Goal: Find specific page/section: Find specific page/section

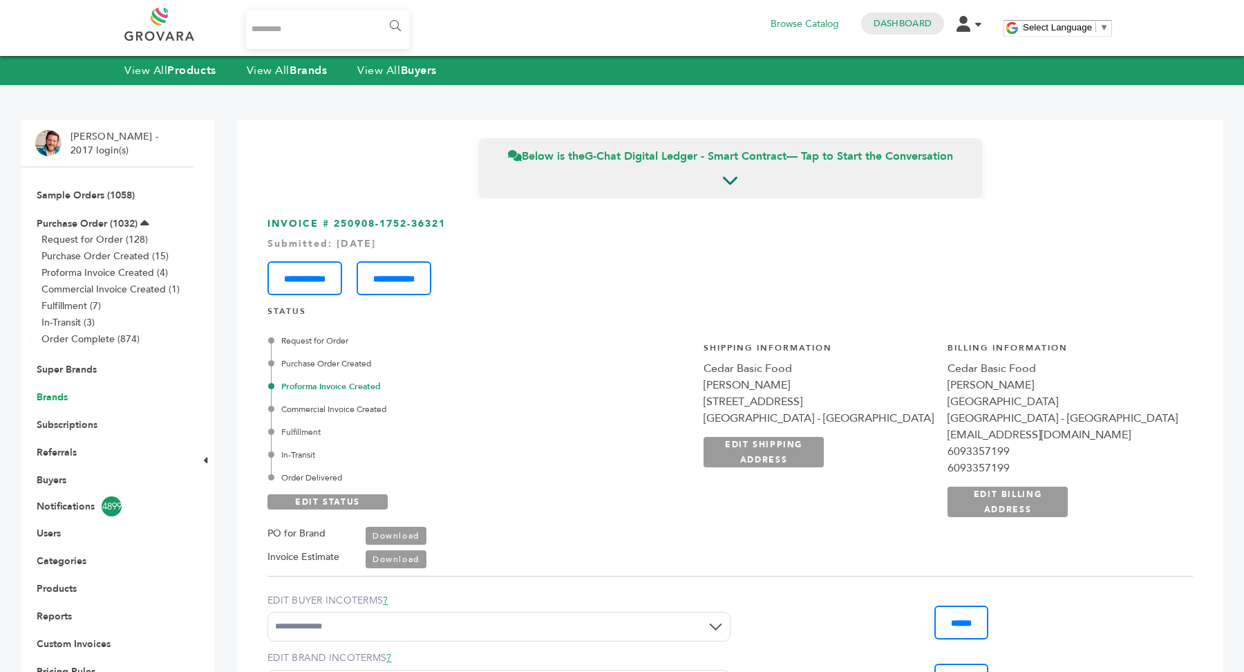
click at [52, 397] on link "Brands" at bounding box center [52, 397] width 31 height 13
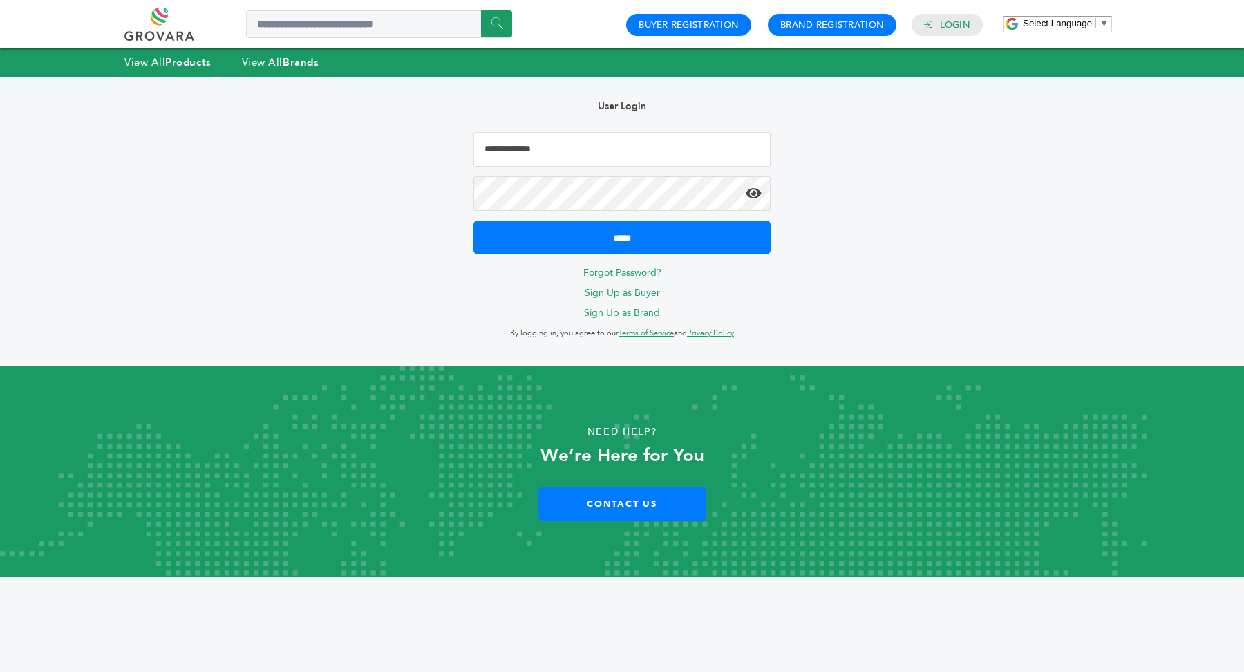
click at [643, 153] on input "Email Address" at bounding box center [622, 149] width 297 height 35
type input "**********"
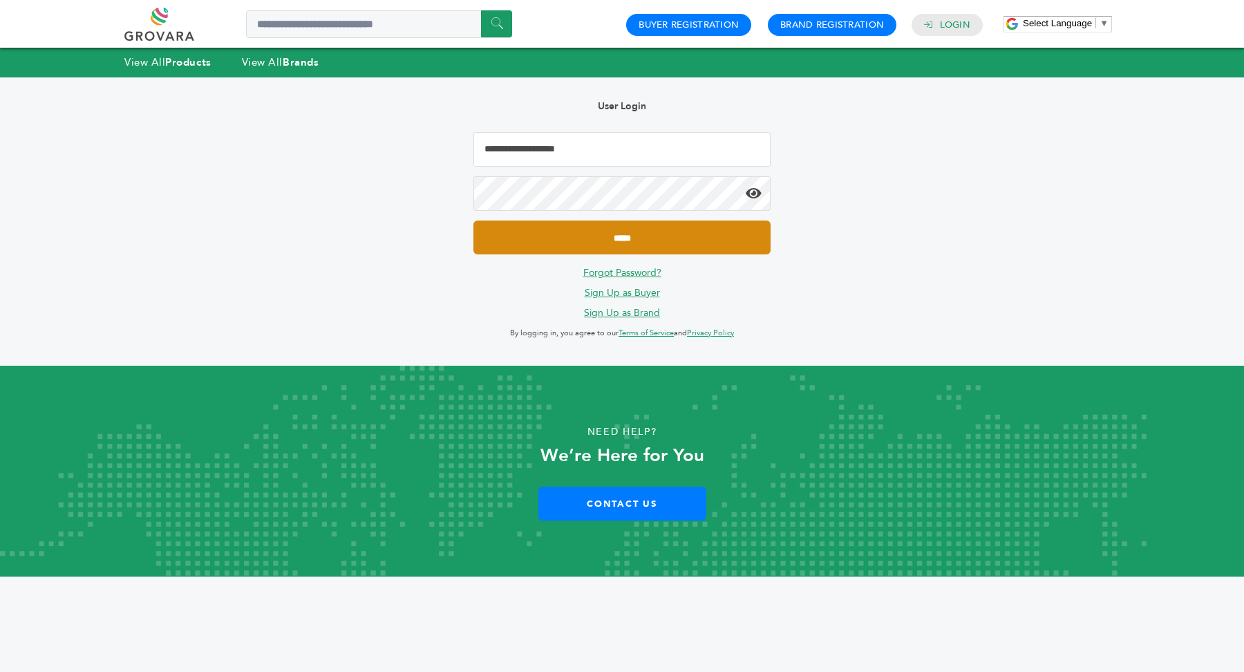
click at [639, 234] on input "*****" at bounding box center [622, 238] width 297 height 34
